Goal: Task Accomplishment & Management: Manage account settings

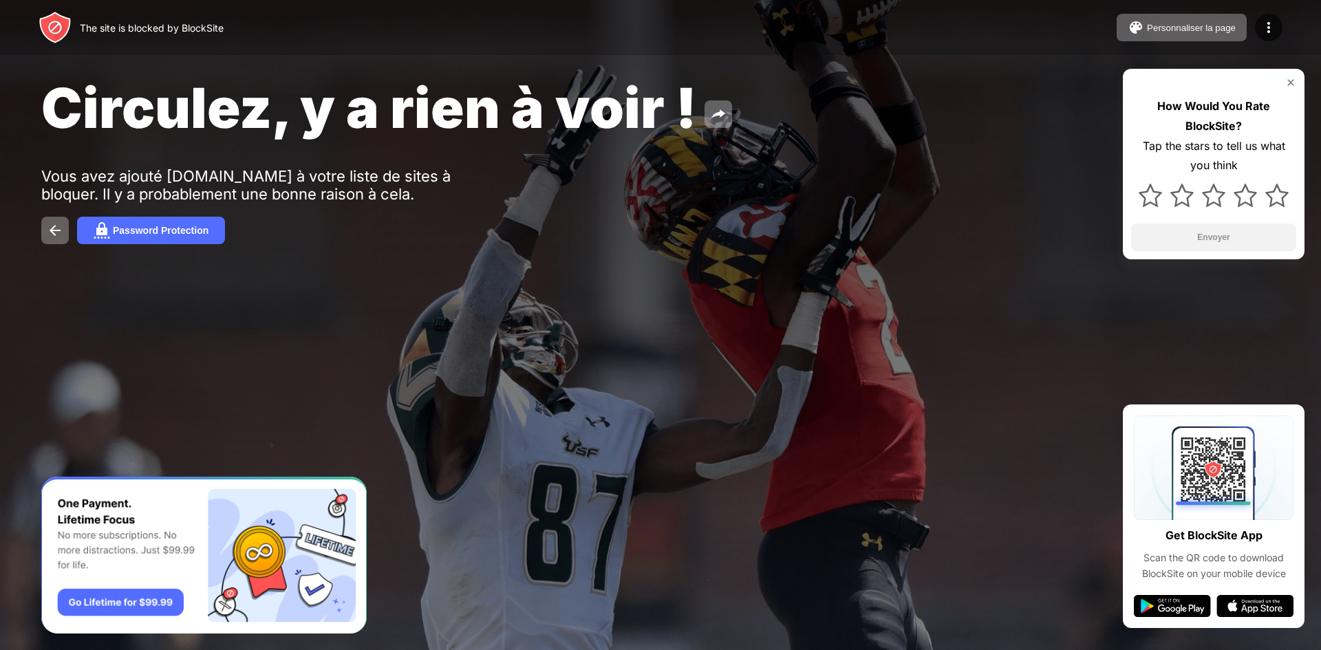
drag, startPoint x: 182, startPoint y: 0, endPoint x: 139, endPoint y: 290, distance: 292.7
click at [139, 290] on div "Circulez, y a rien à voir ! Vous avez ajouté facebook.com à votre liste de site…" at bounding box center [660, 159] width 1321 height 319
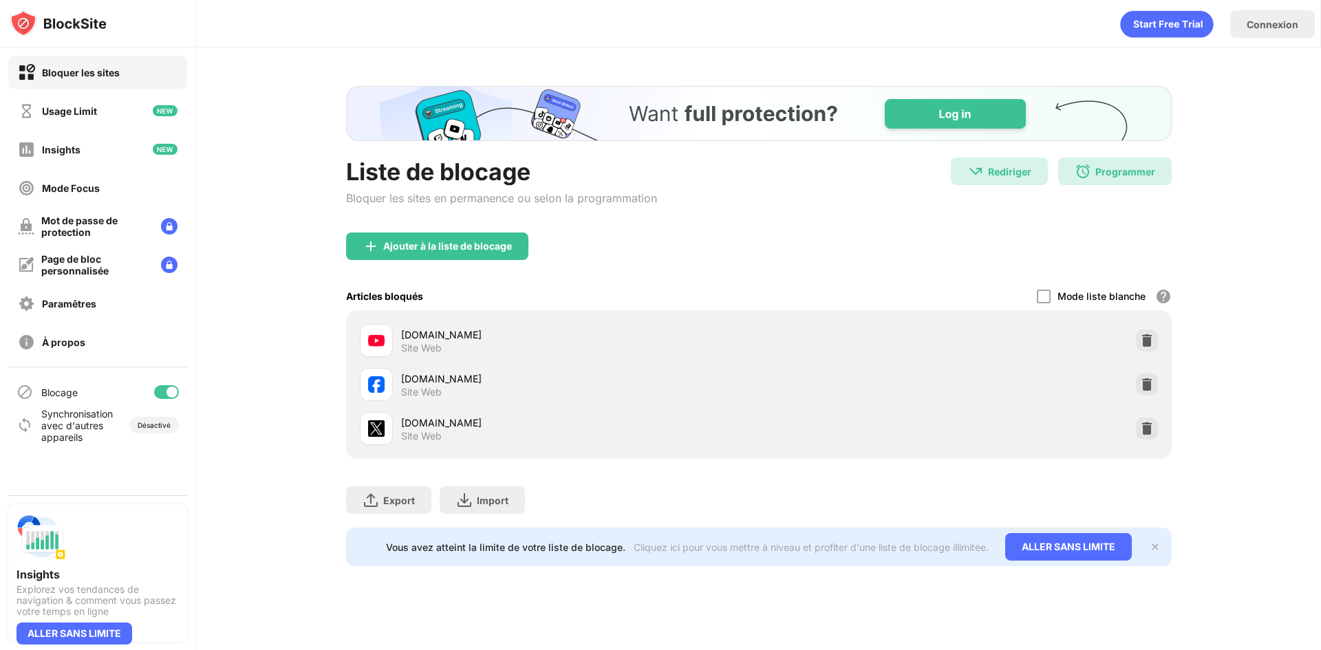
click at [887, 236] on div "Ajouter à la liste de blocage" at bounding box center [758, 258] width 825 height 50
click at [827, 285] on div "Articles bloqués Mode liste blanche Bloque tous les sites Web, sauf ceux qui fi…" at bounding box center [758, 296] width 825 height 28
